Goal: Information Seeking & Learning: Learn about a topic

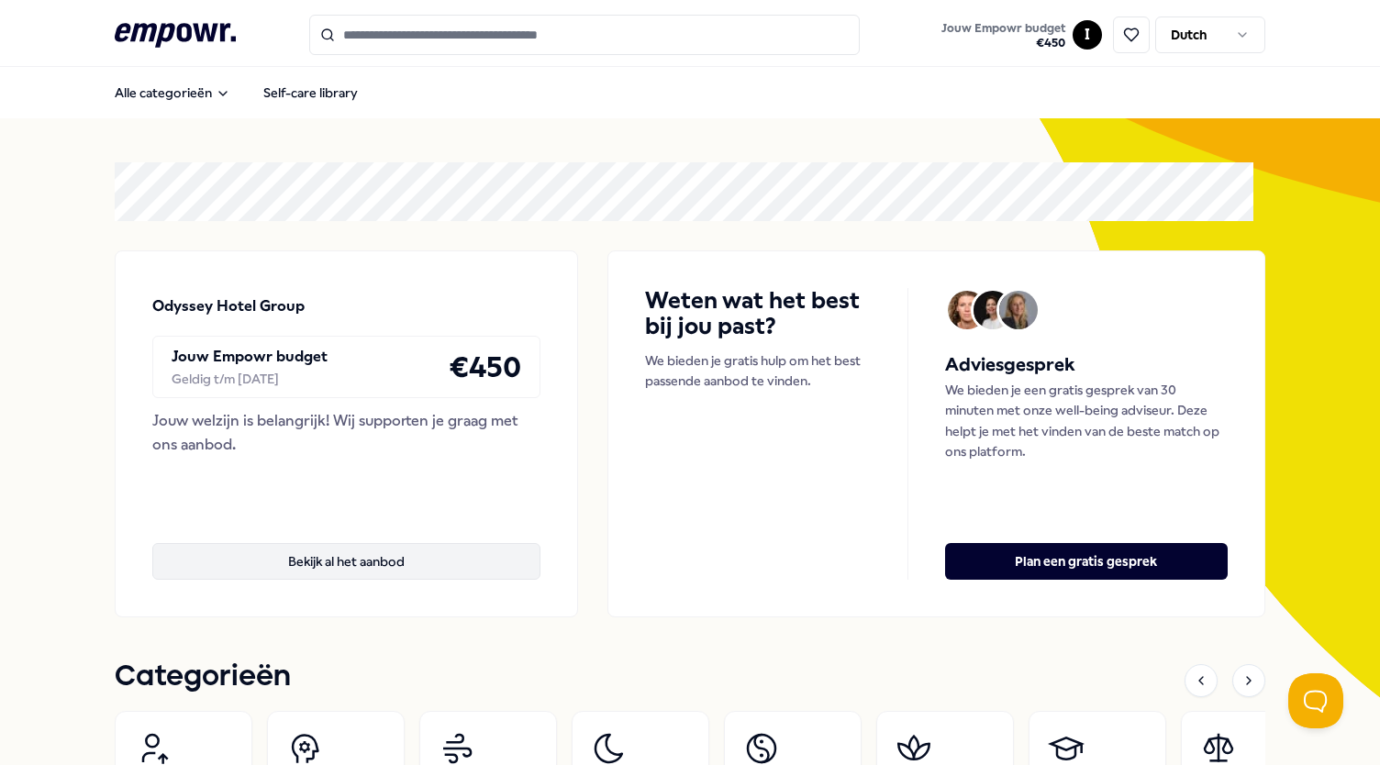
click at [347, 569] on button "Bekijk al het aanbod" at bounding box center [346, 561] width 388 height 37
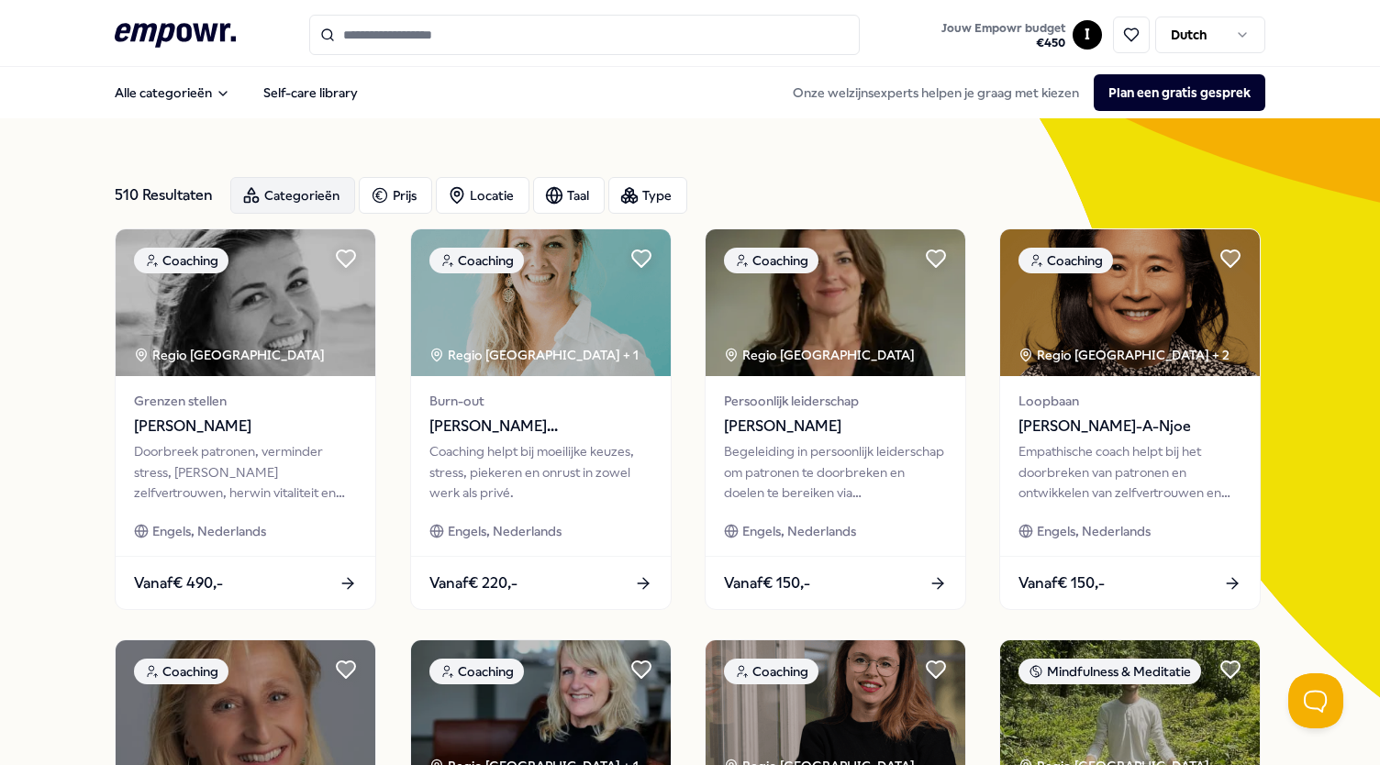
click at [313, 200] on div "Categorieën" at bounding box center [292, 195] width 125 height 37
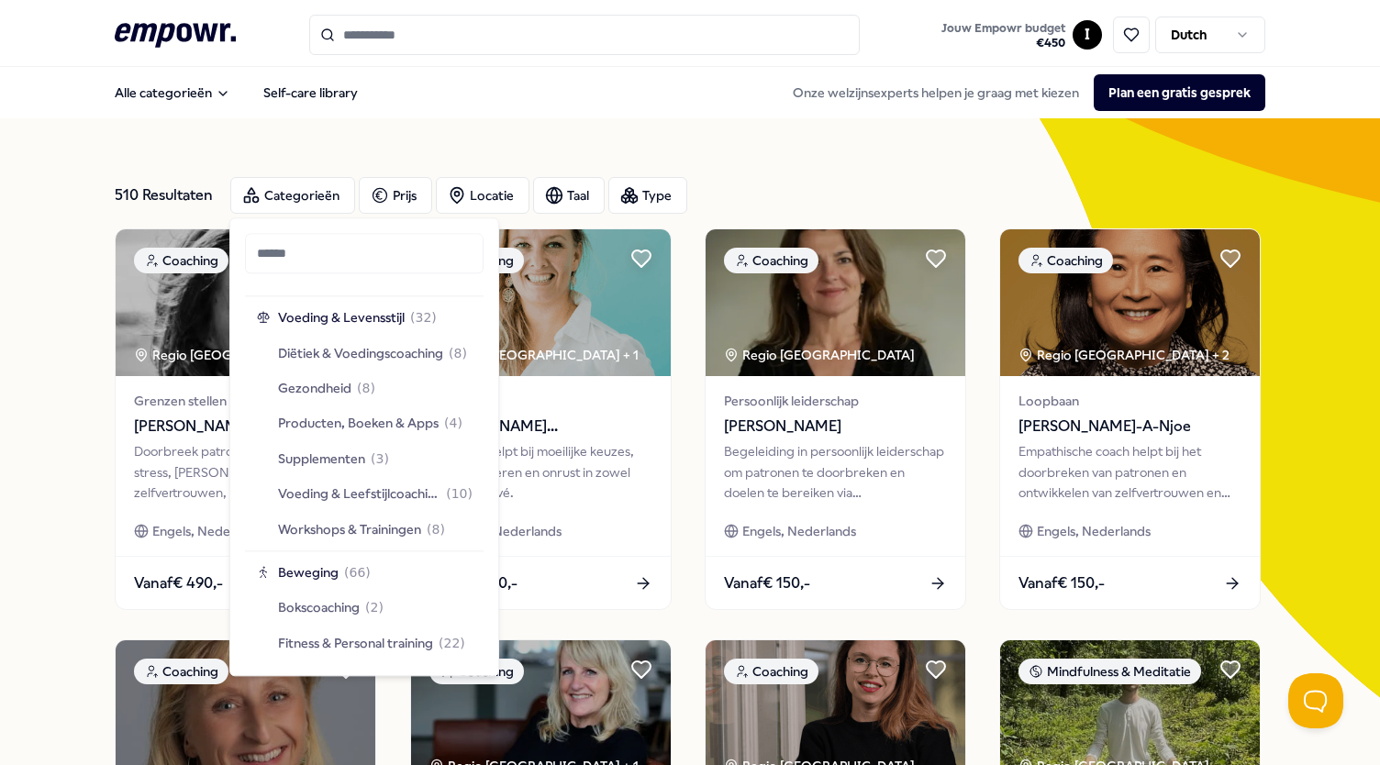
scroll to position [2550, 0]
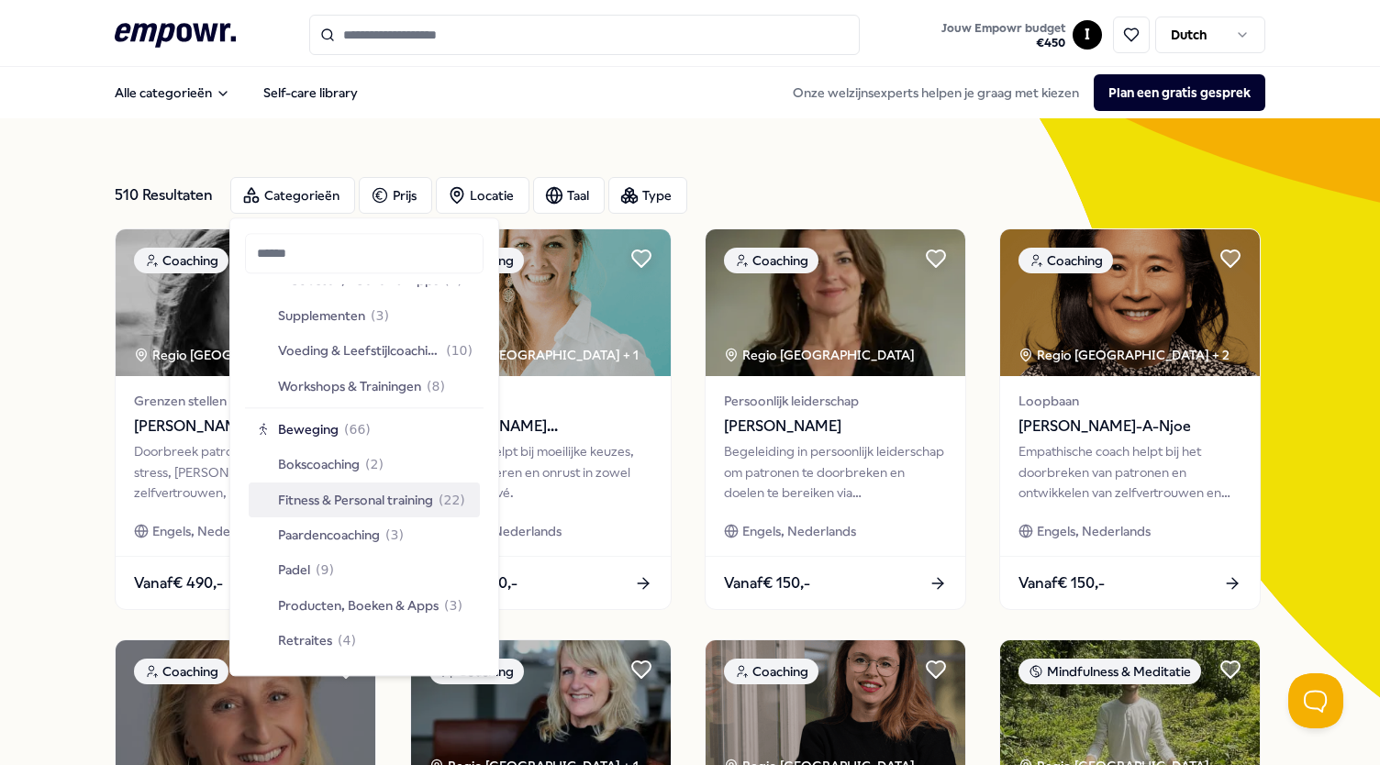
click at [380, 505] on span "Fitness & Personal training" at bounding box center [355, 500] width 155 height 20
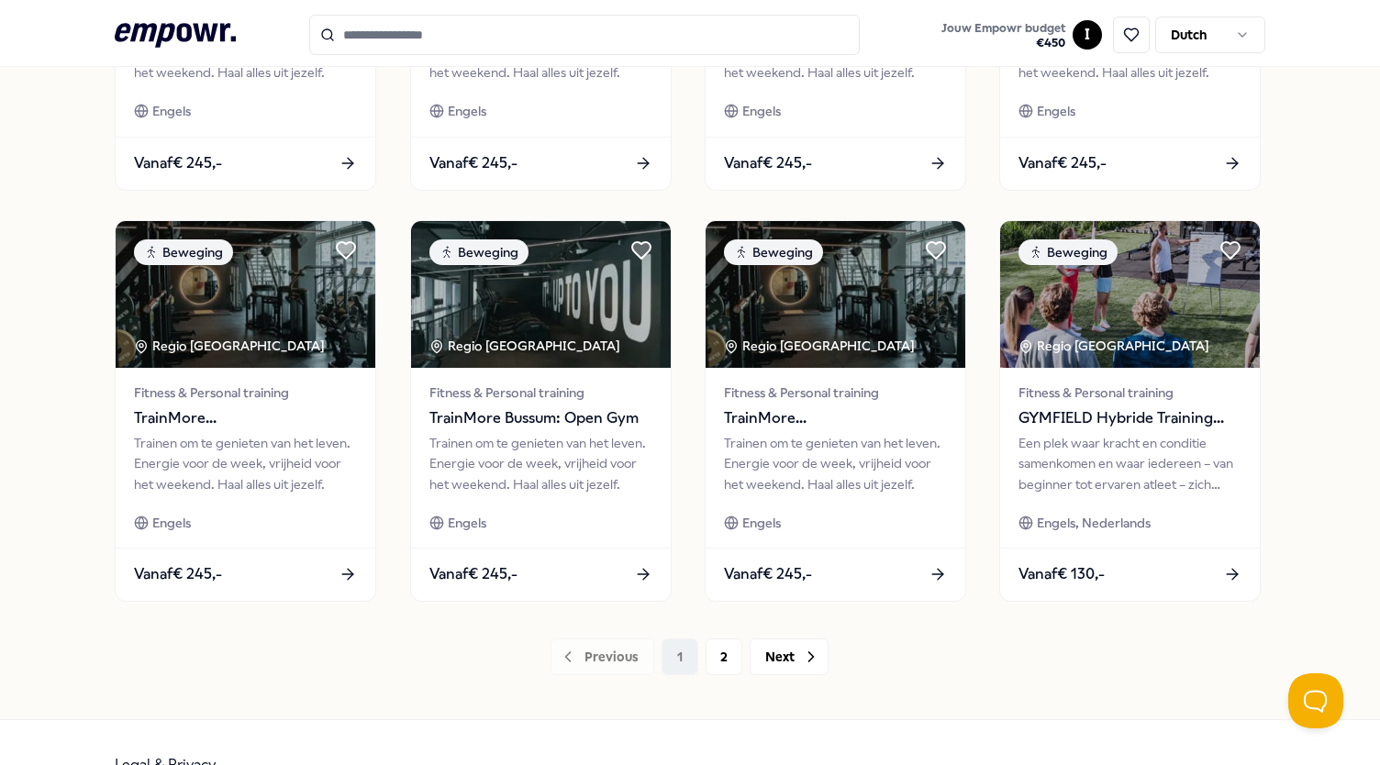
scroll to position [875, 0]
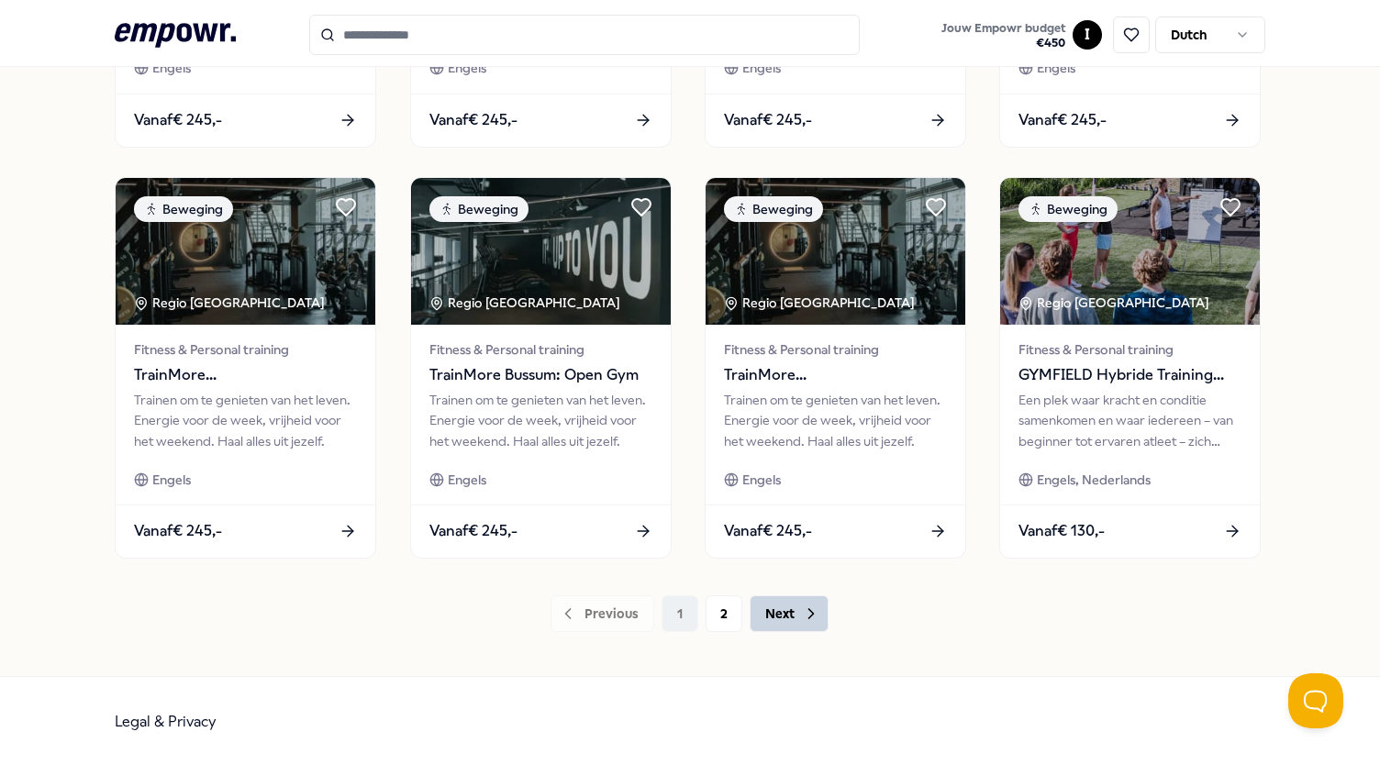
click at [791, 615] on button "Next" at bounding box center [789, 614] width 79 height 37
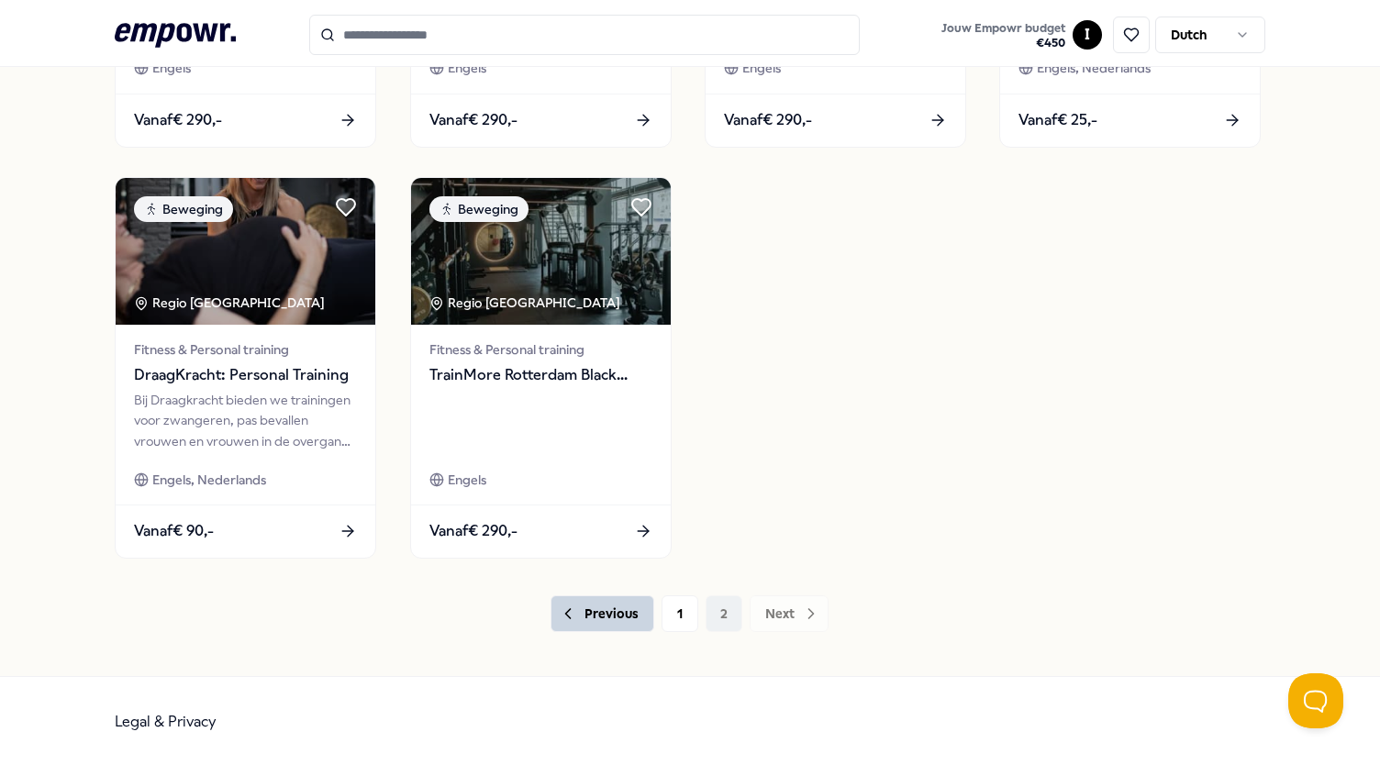
click at [623, 616] on button "Previous" at bounding box center [603, 614] width 104 height 37
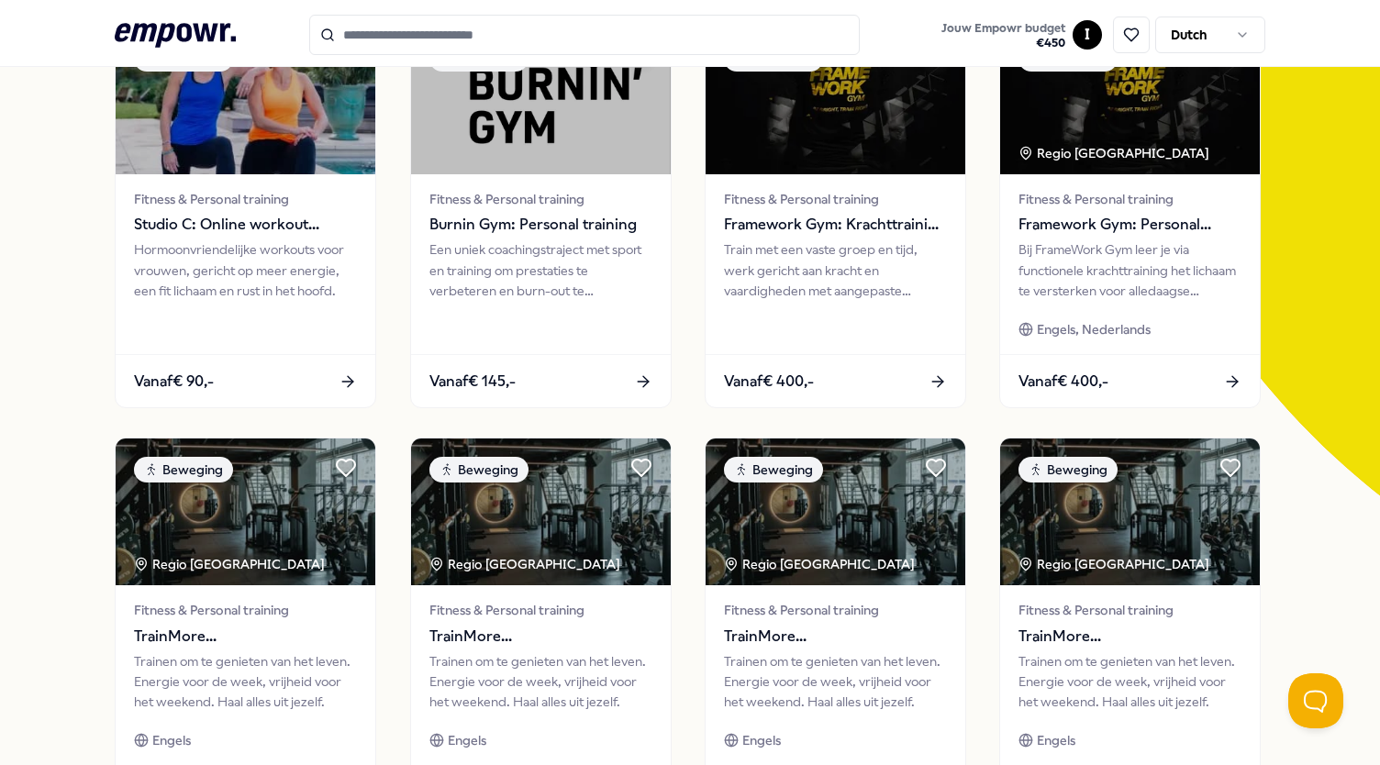
scroll to position [146, 0]
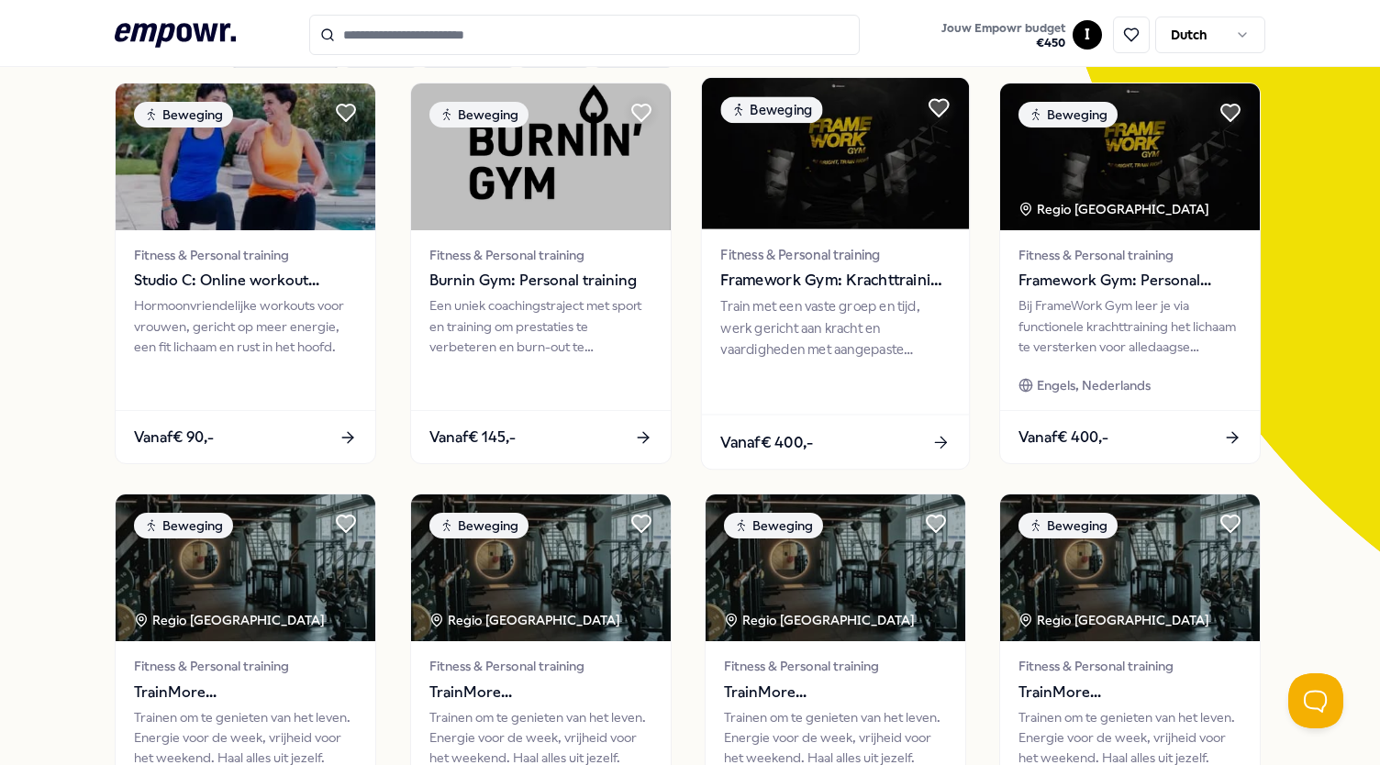
click at [910, 306] on div "Train met een vaste groep en tijd, werk gericht aan kracht en vaardigheden met …" at bounding box center [834, 327] width 229 height 63
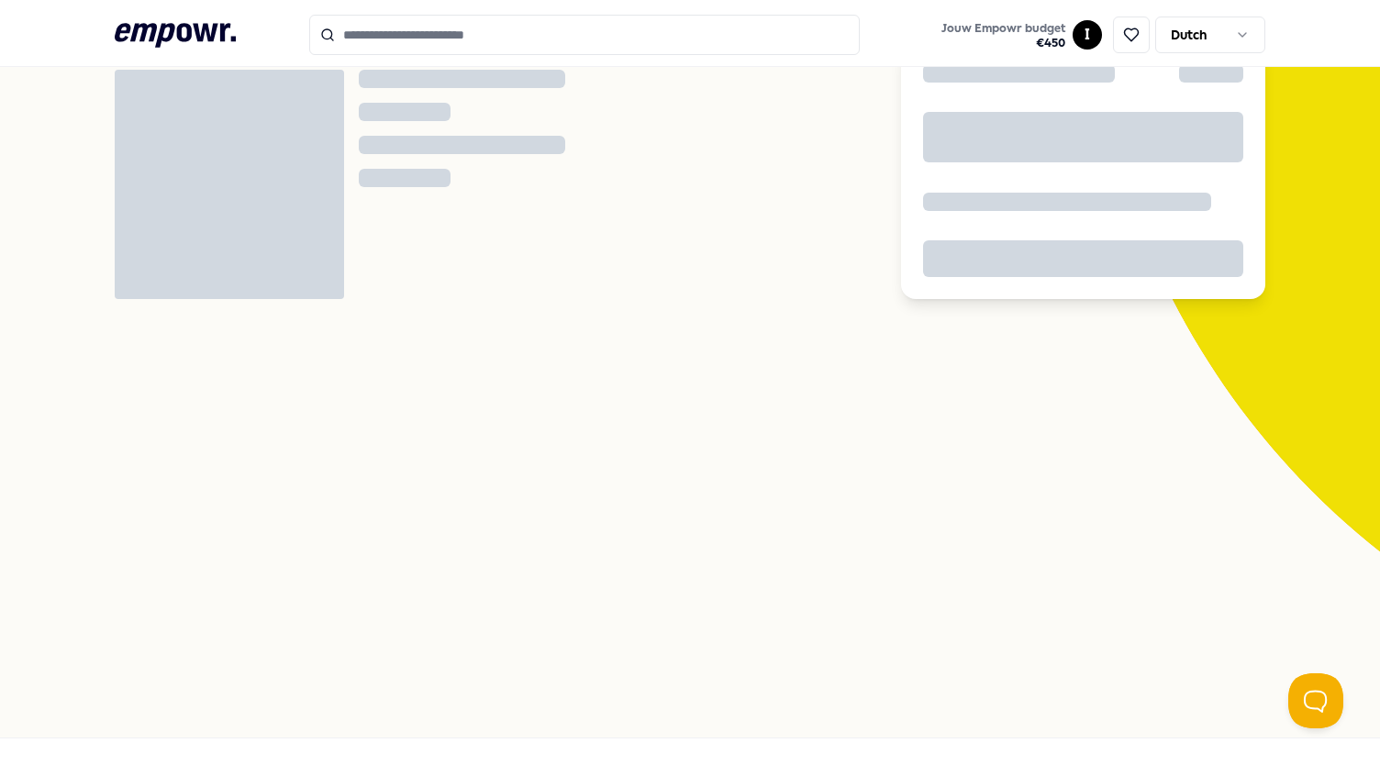
scroll to position [118, 0]
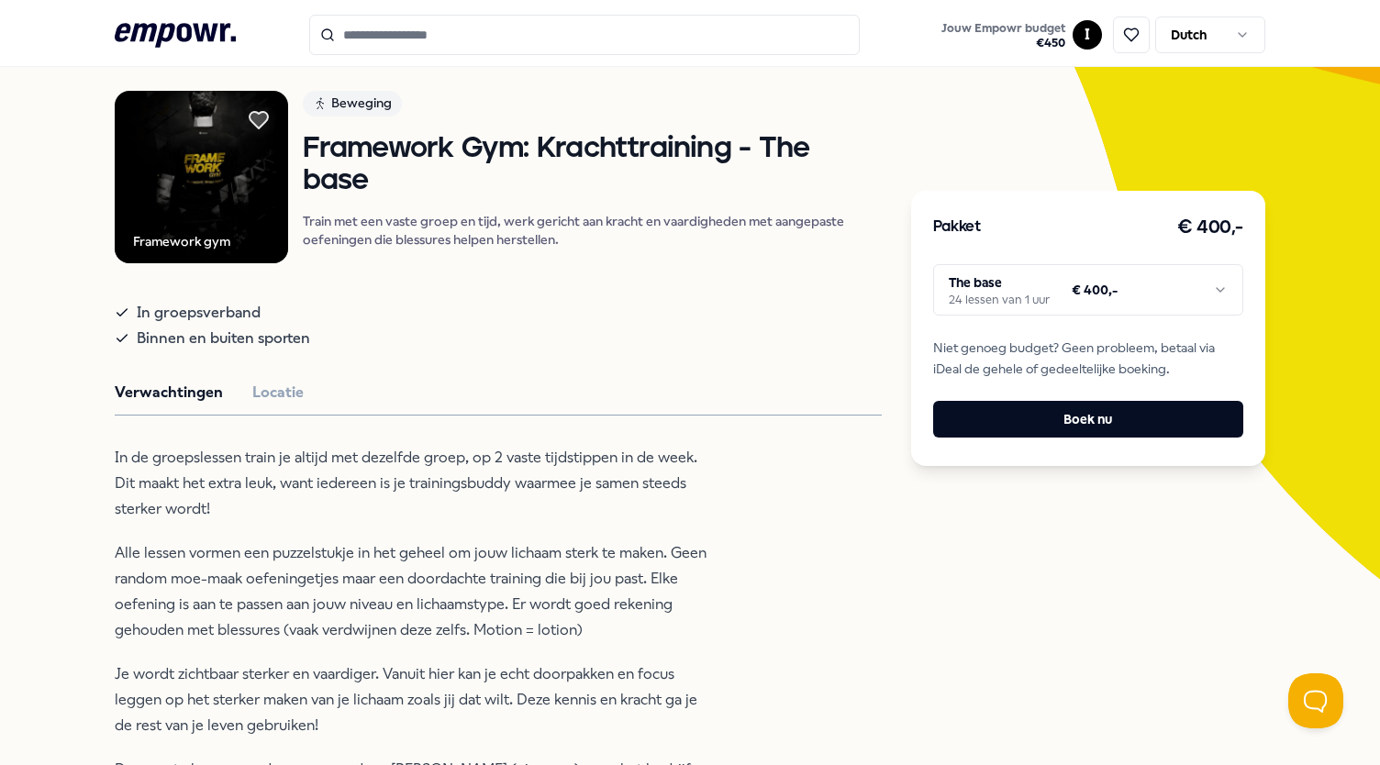
click at [911, 306] on div "Pakket € 400,- The base 24 lessen van 1 uur € 400,- Niet genoeg budget? Geen pr…" at bounding box center [1088, 328] width 354 height 275
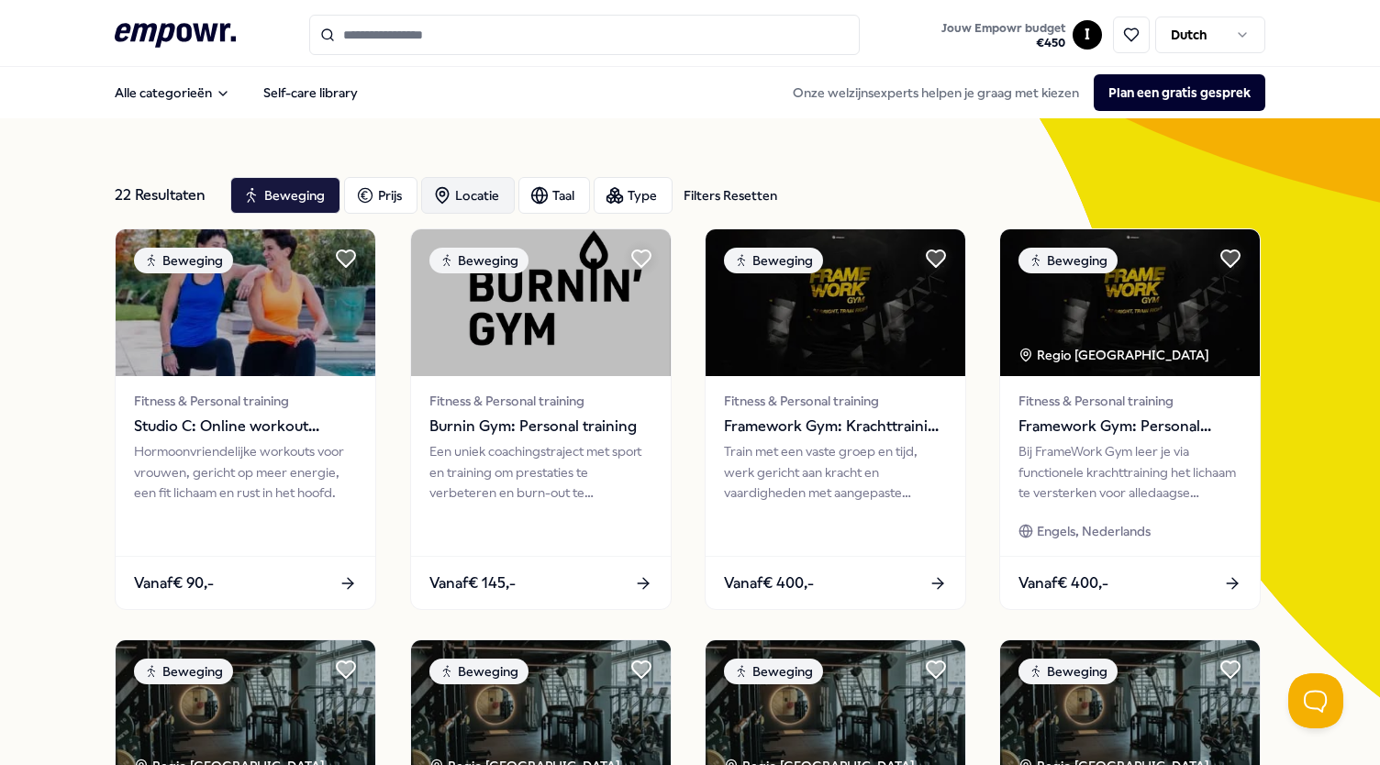
click at [455, 201] on div "Locatie" at bounding box center [468, 195] width 94 height 37
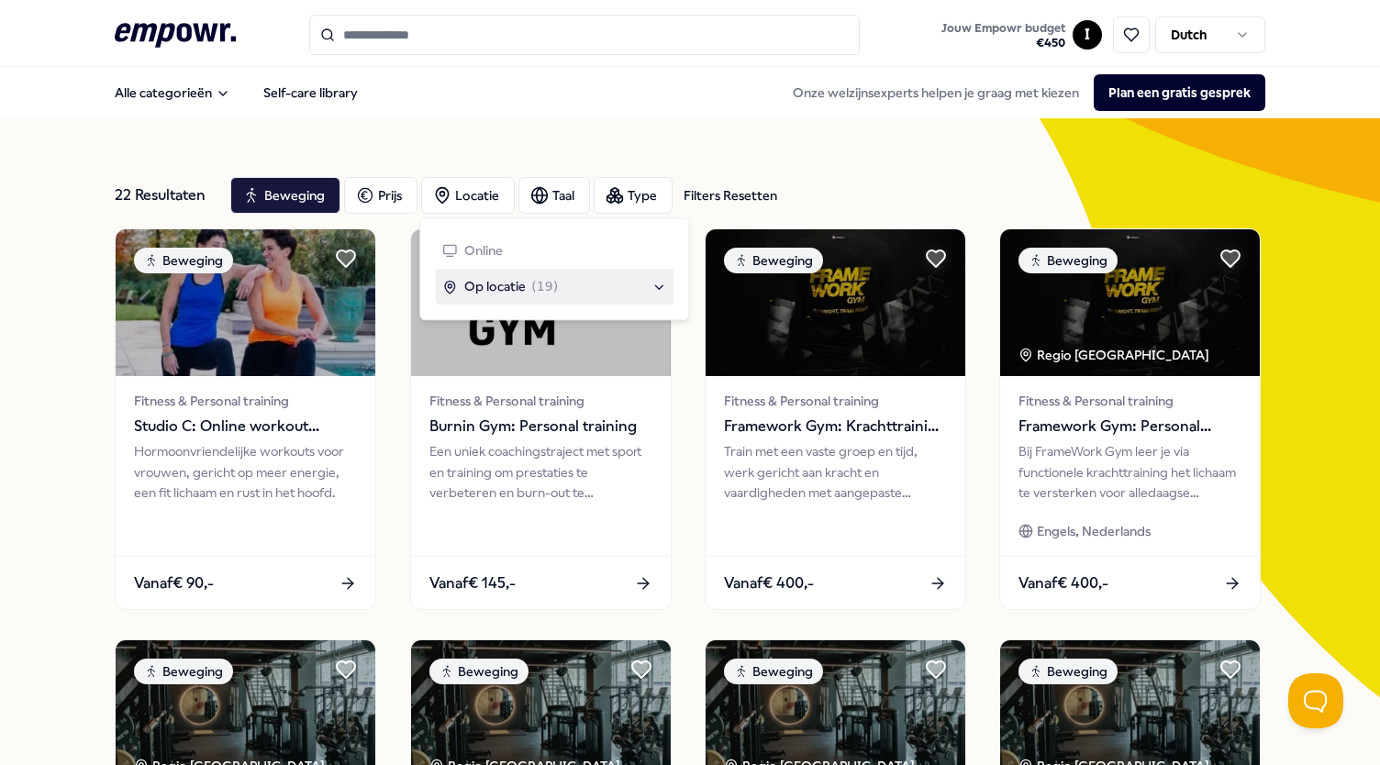
click at [490, 308] on div "Locatie Online Op locatie ( 19 ) Toon 22 resultaten" at bounding box center [554, 269] width 270 height 103
click at [505, 291] on span "Op locatie" at bounding box center [494, 287] width 61 height 20
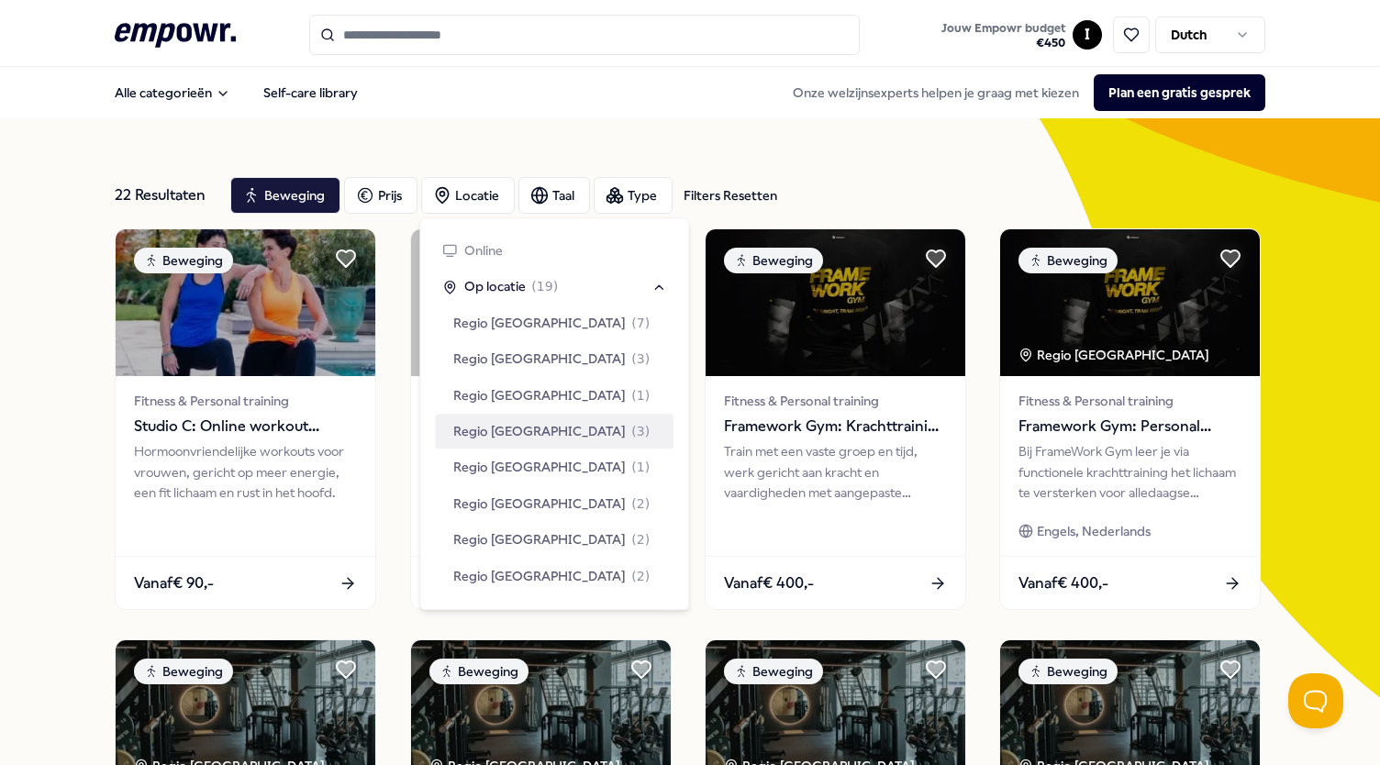
click at [509, 436] on span "Regio [GEOGRAPHIC_DATA]" at bounding box center [539, 431] width 173 height 20
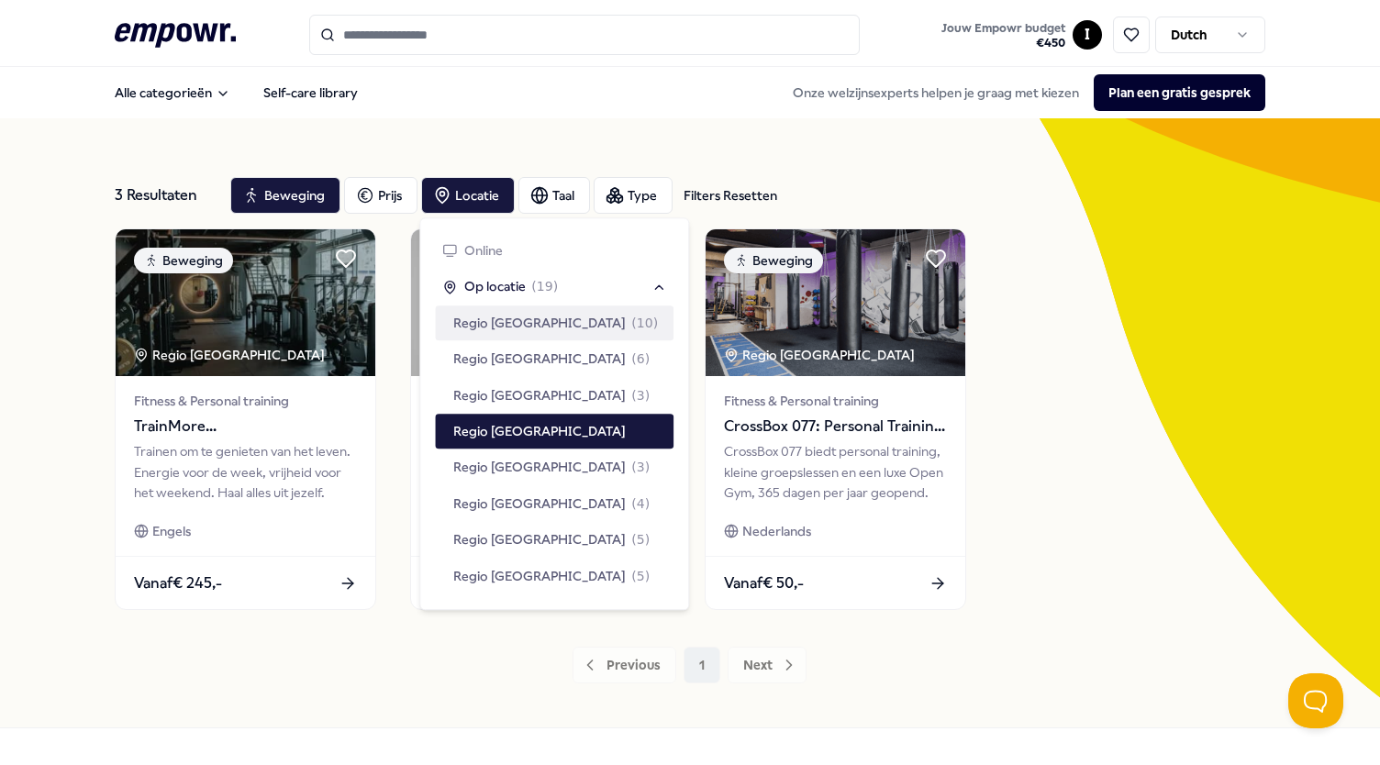
click at [1089, 486] on div "Beweging Regio Zuid NL Fitness & Personal training TrainMore [GEOGRAPHIC_DATA]:…" at bounding box center [690, 420] width 1150 height 382
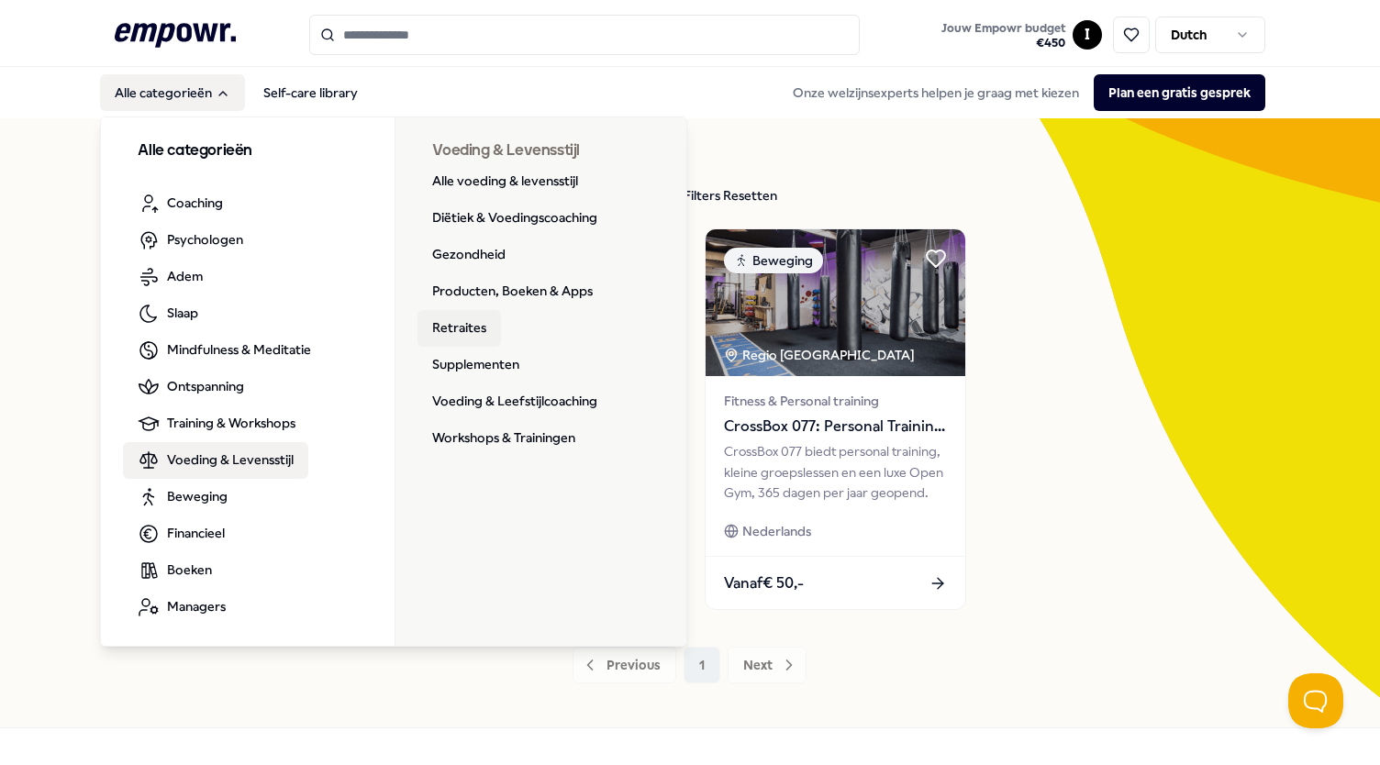
click at [451, 318] on link "Retraites" at bounding box center [460, 328] width 84 height 37
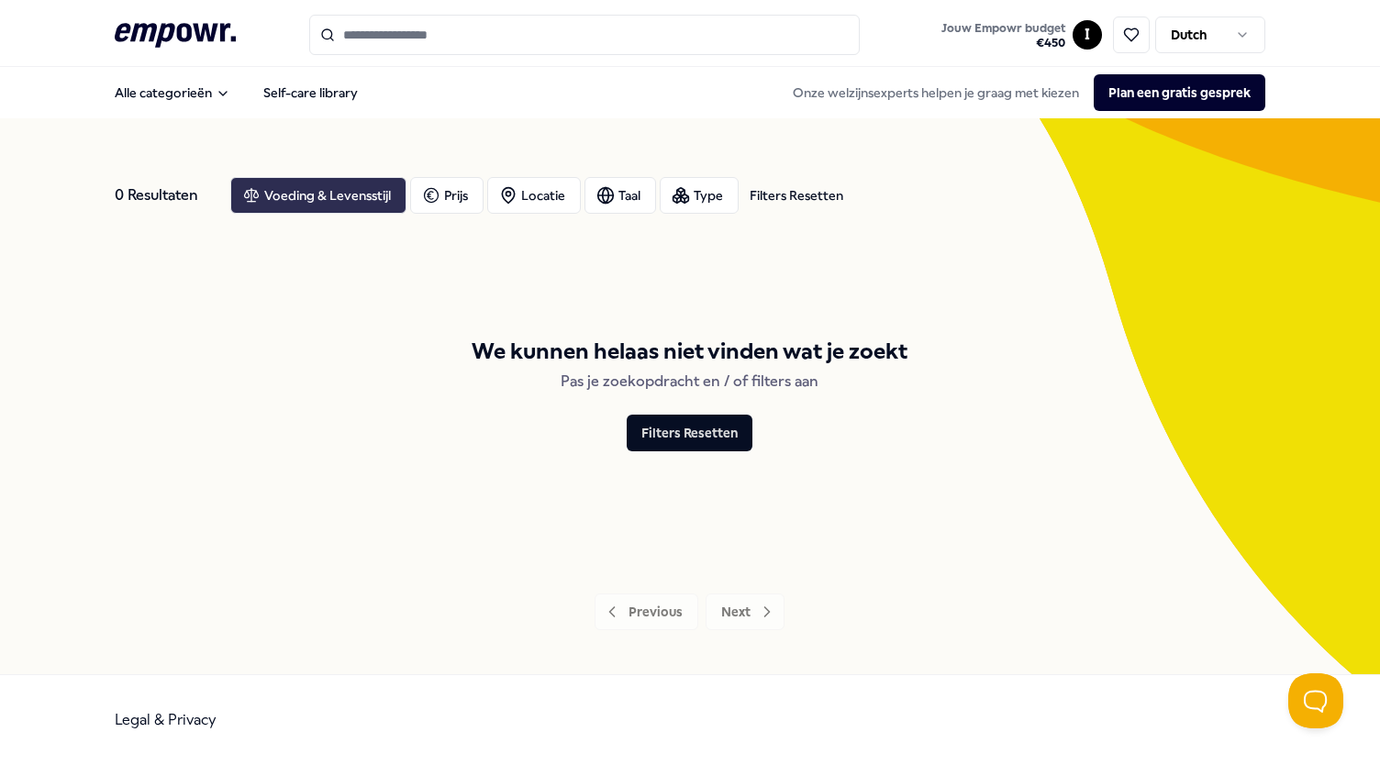
click at [299, 182] on div "Voeding & Levensstijl" at bounding box center [318, 195] width 176 height 37
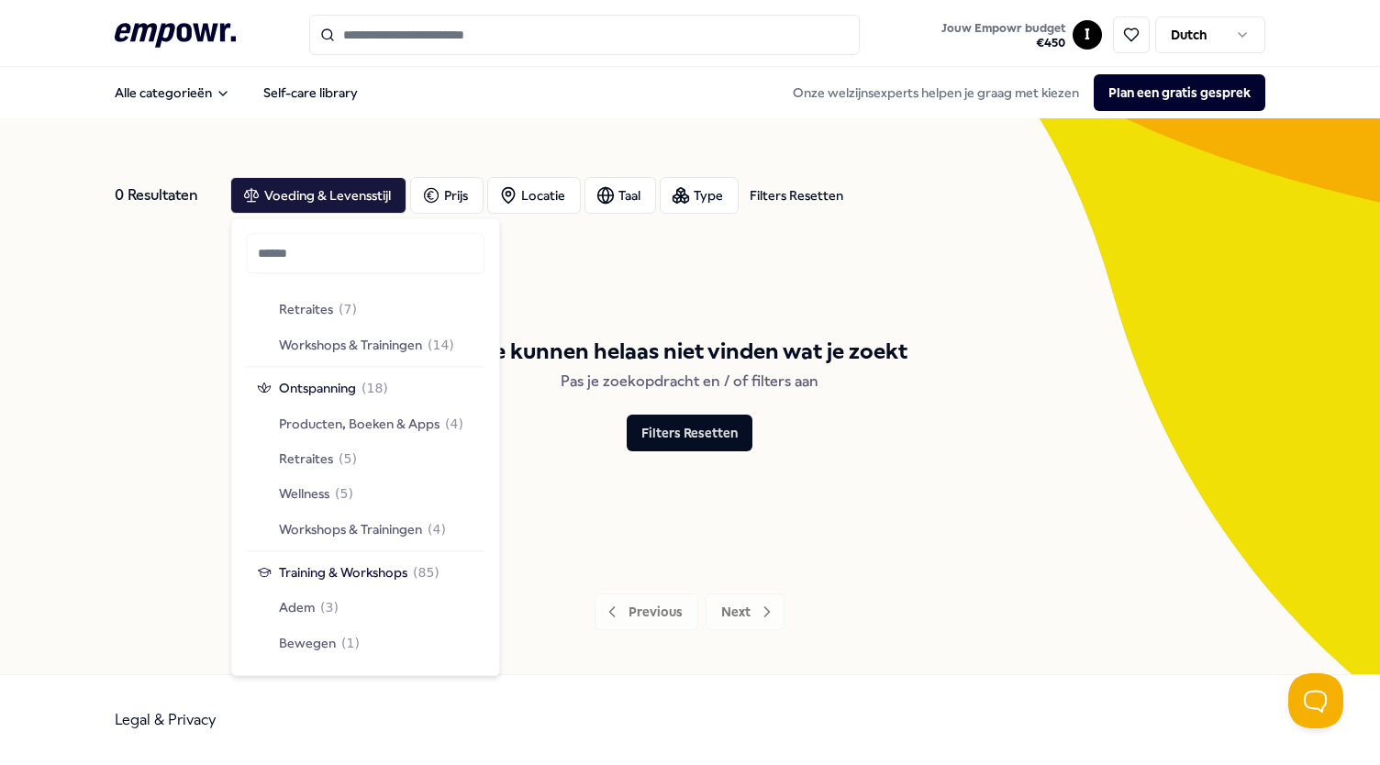
scroll to position [1705, 0]
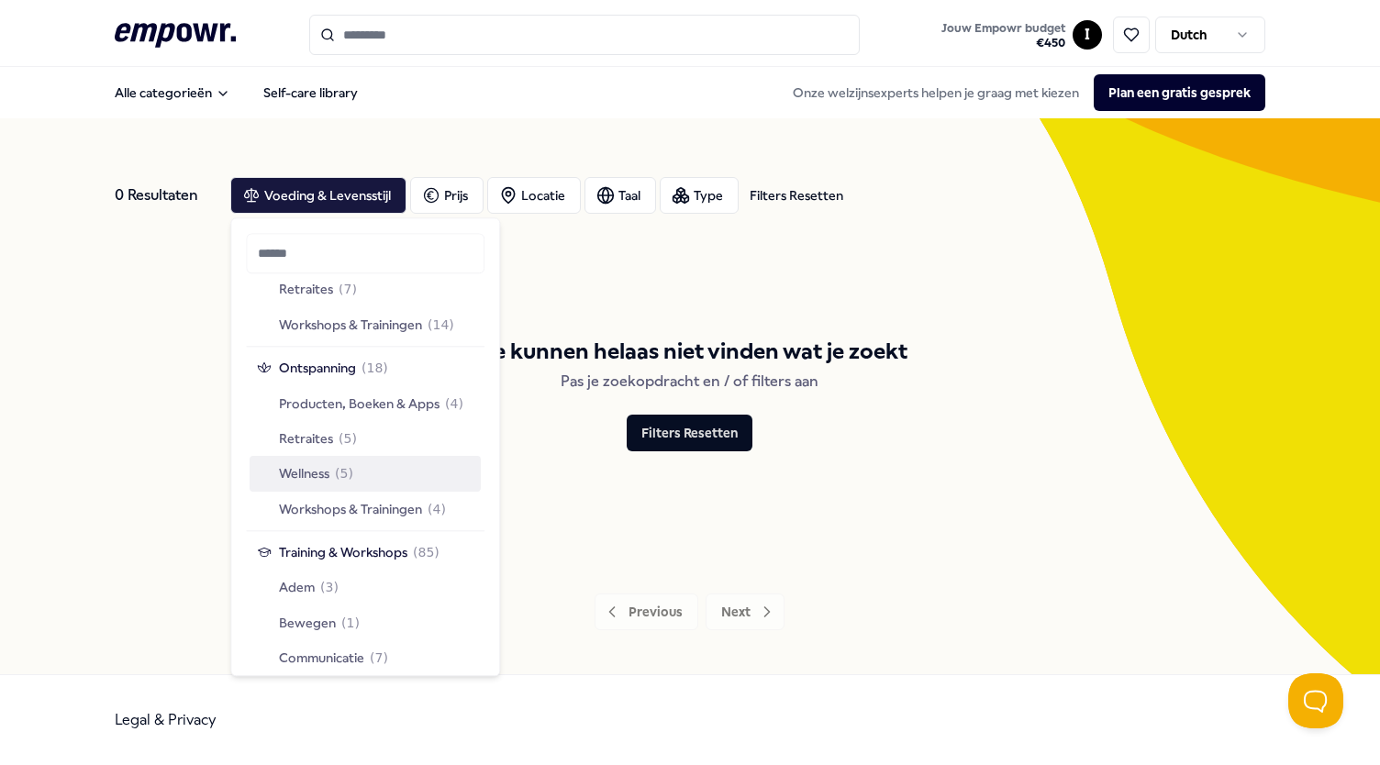
click at [307, 473] on span "Wellness" at bounding box center [304, 474] width 50 height 20
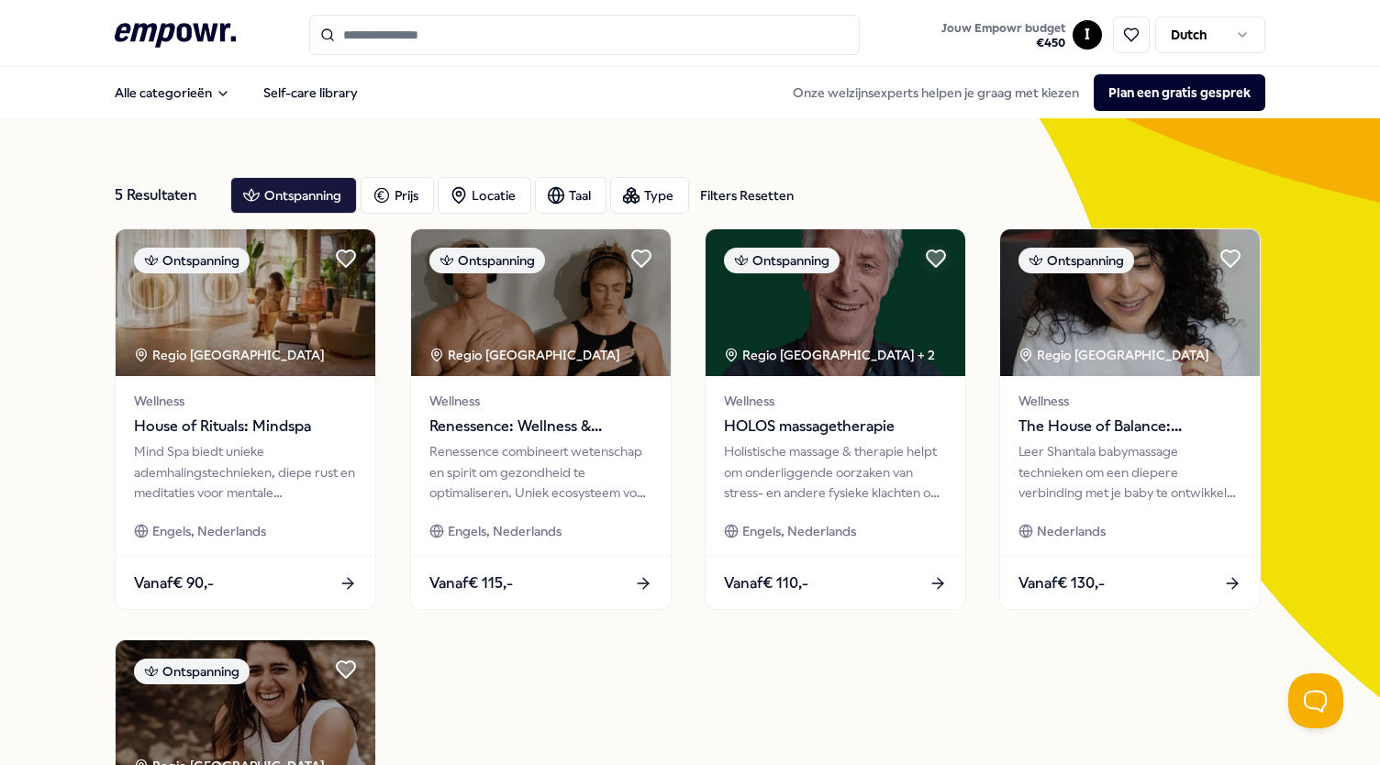
click at [633, 747] on div "Ontspanning Regio Amsterdam Wellness House of Rituals: Mindspa Mind Spa biedt u…" at bounding box center [690, 626] width 1150 height 794
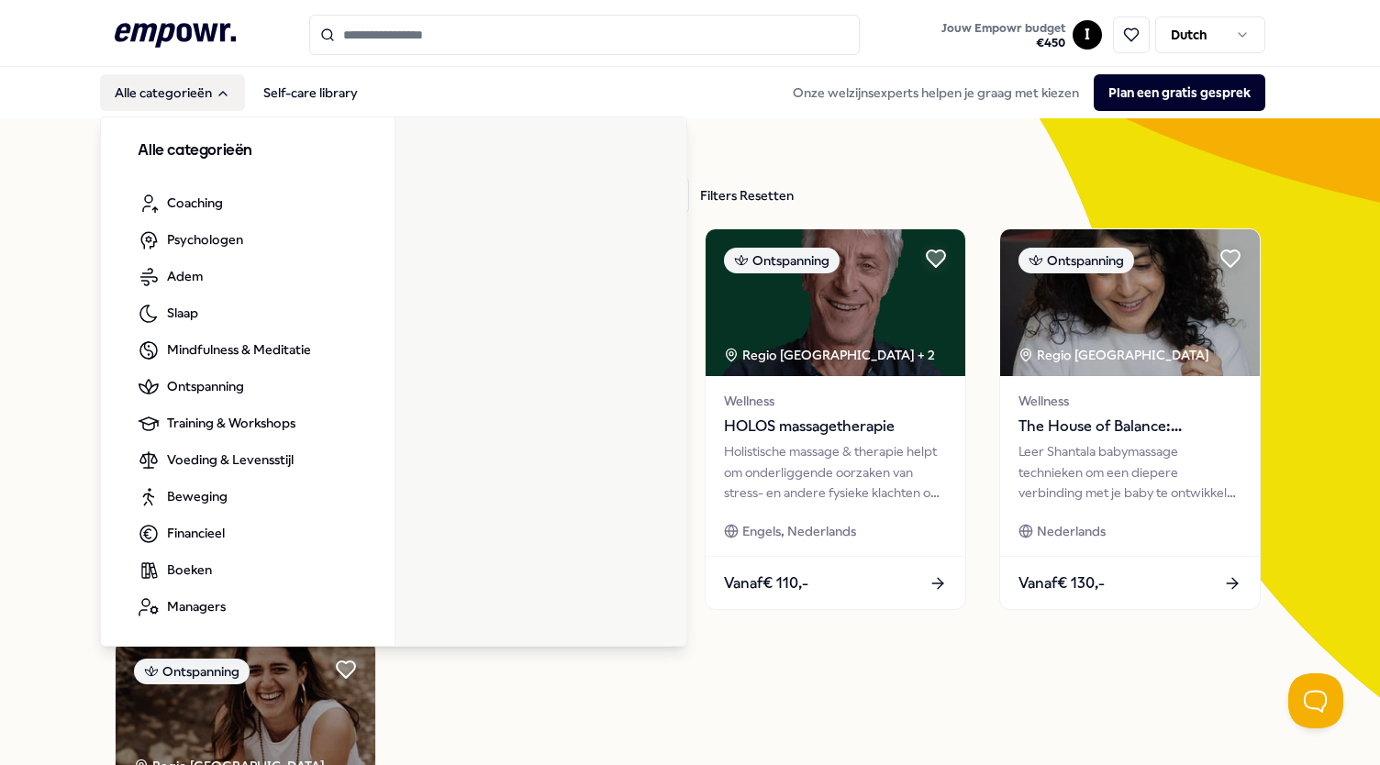
click at [180, 95] on button "Alle categorieën" at bounding box center [172, 92] width 145 height 37
